Goal: Navigation & Orientation: Find specific page/section

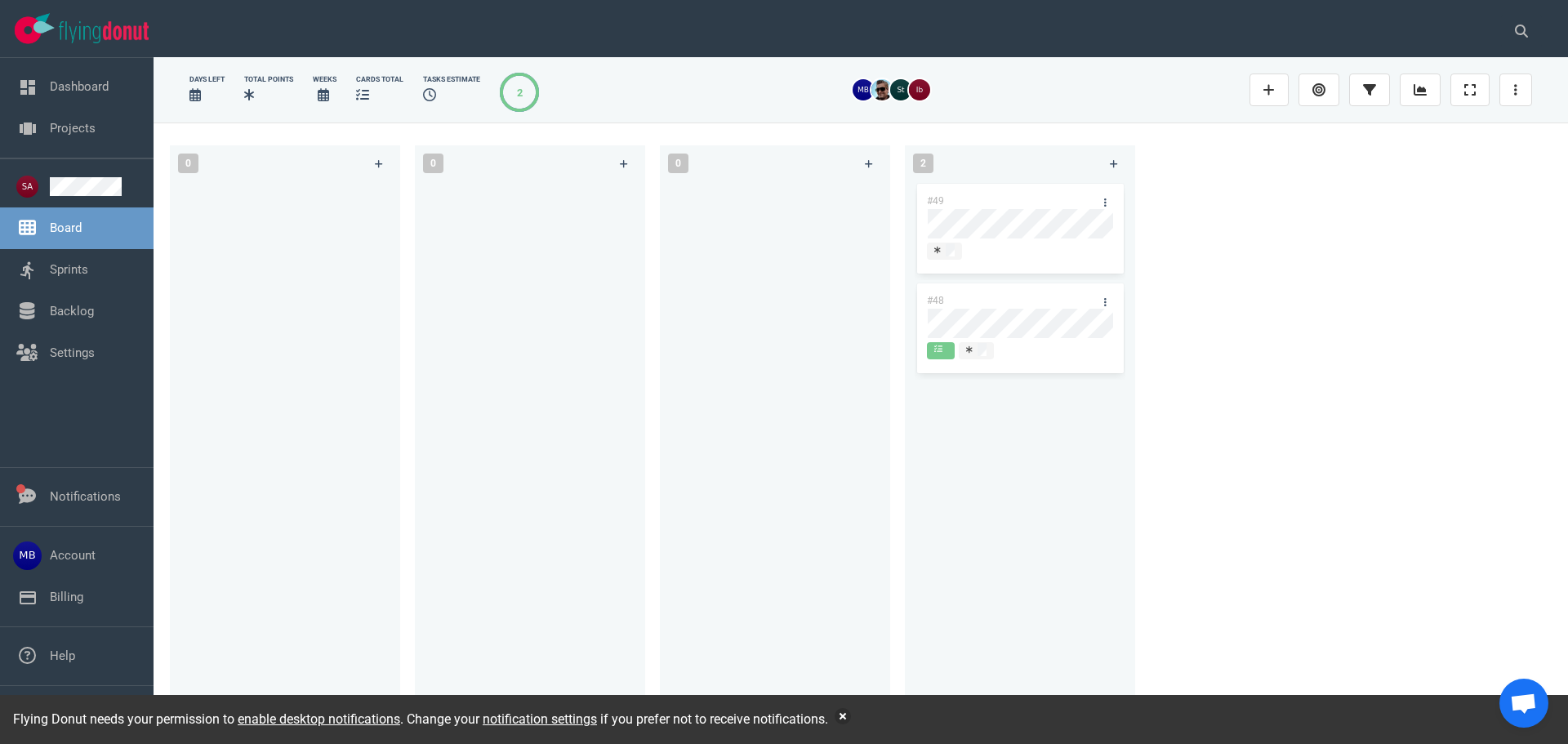
click at [72, 94] on link "Dashboard" at bounding box center [79, 86] width 59 height 15
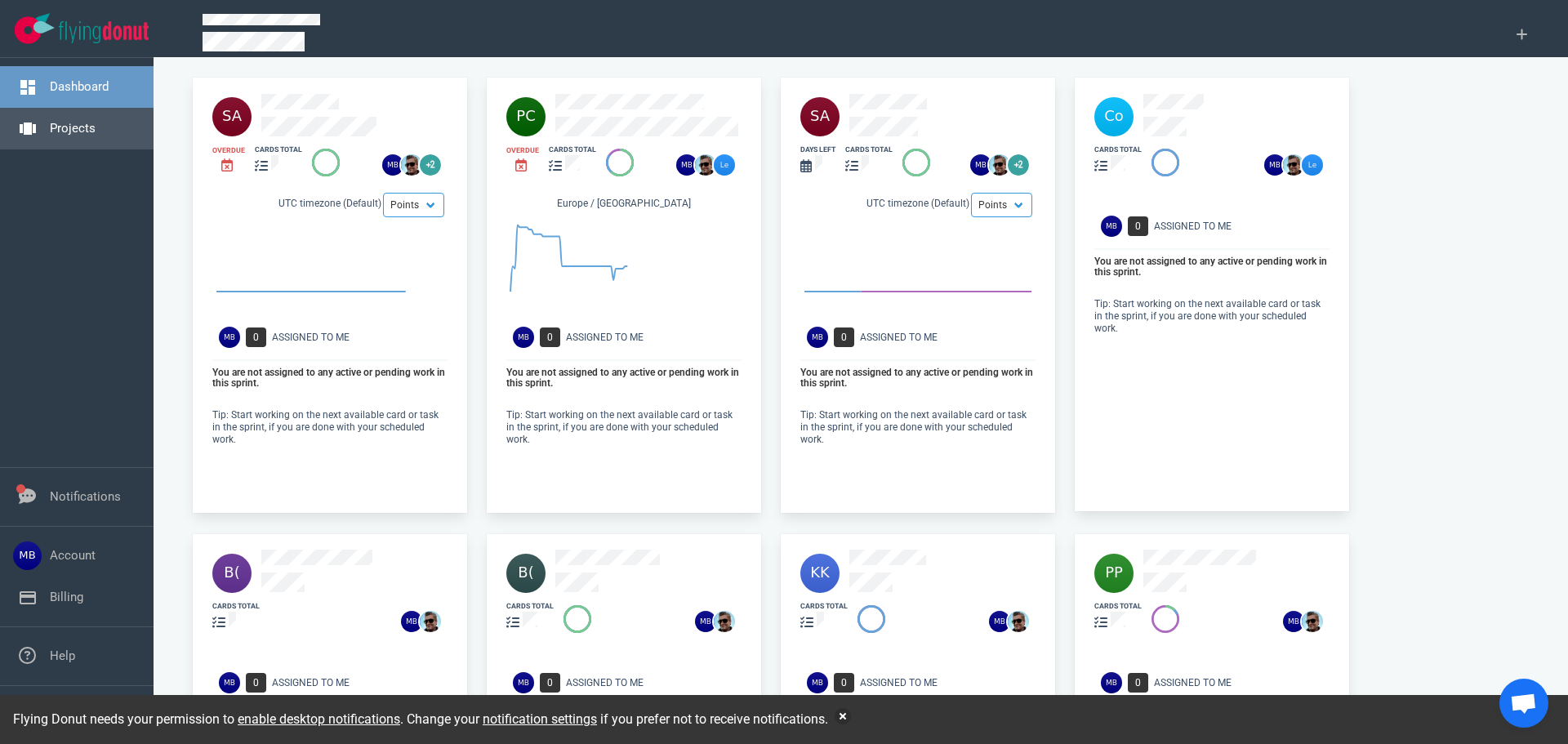
click at [50, 134] on link "Projects" at bounding box center [72, 128] width 45 height 15
